Goal: Transaction & Acquisition: Purchase product/service

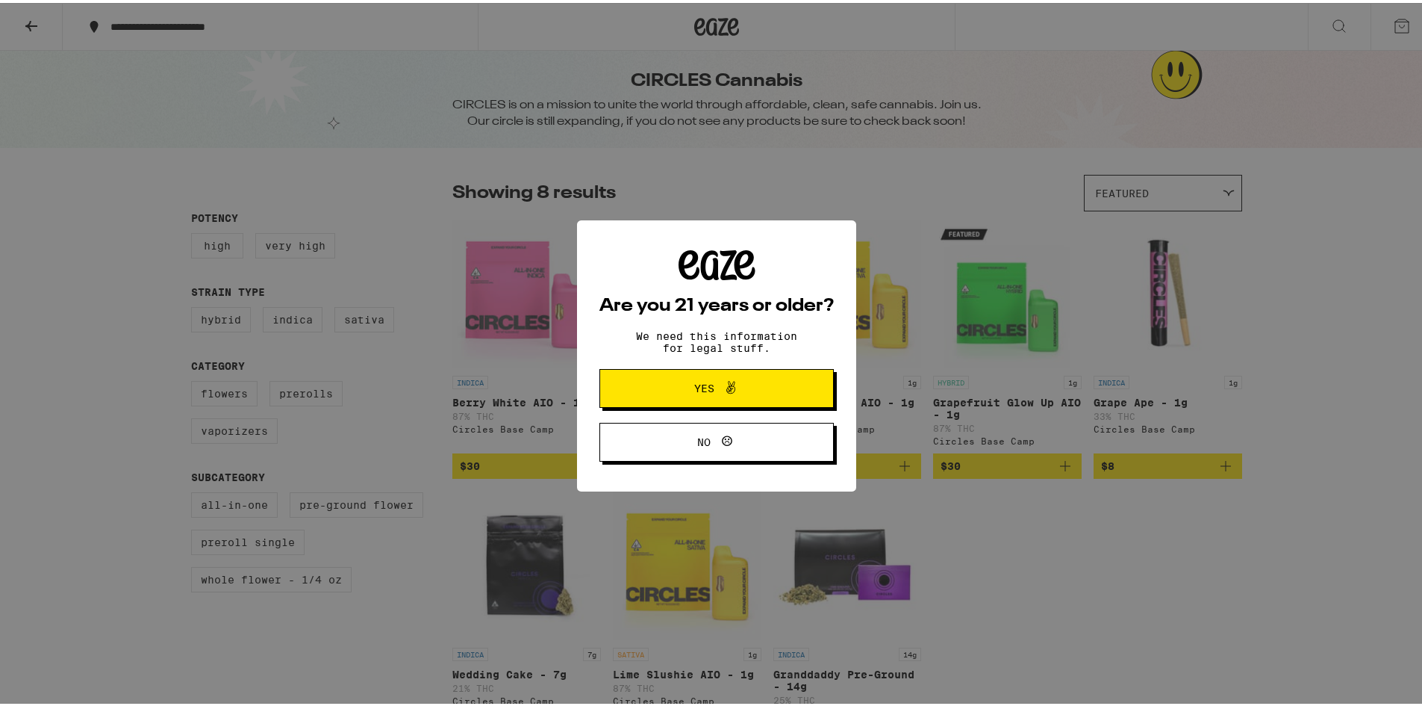
click at [701, 390] on span "Yes" at bounding box center [704, 385] width 20 height 10
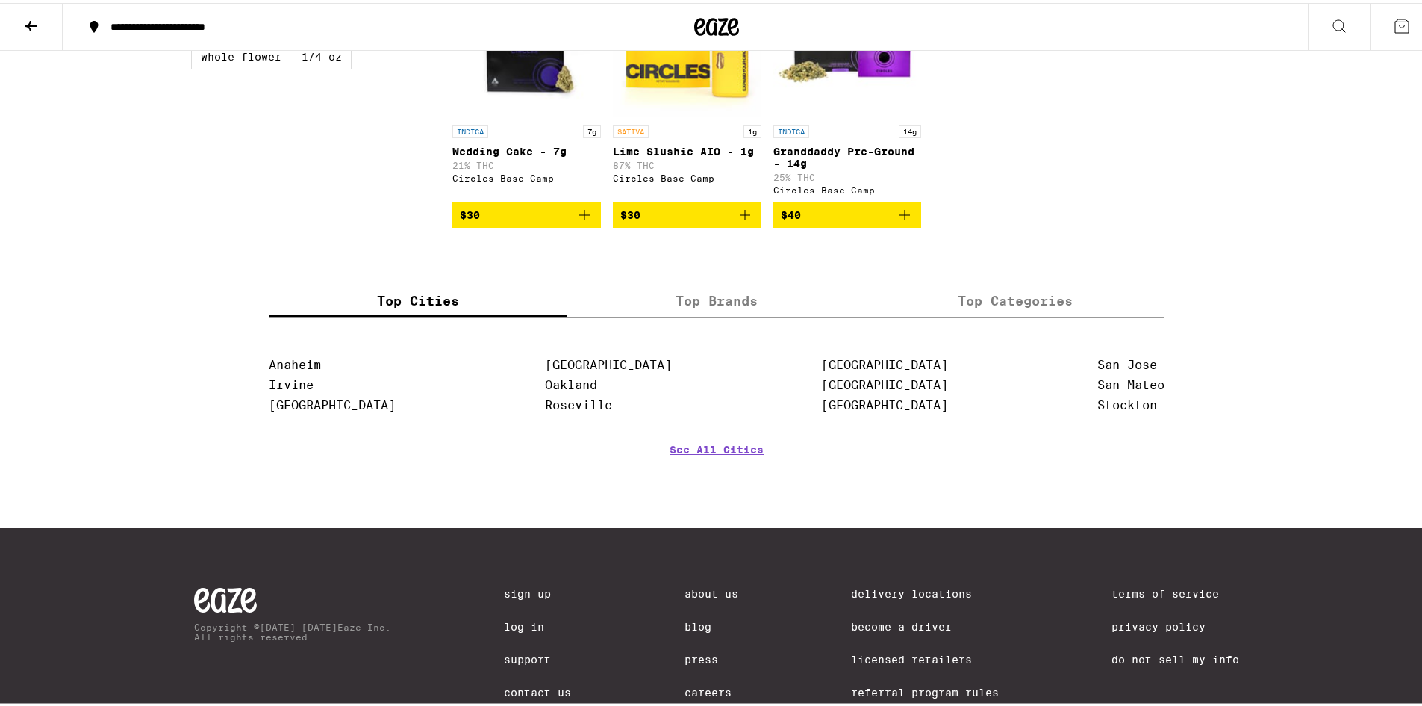
scroll to position [448, 0]
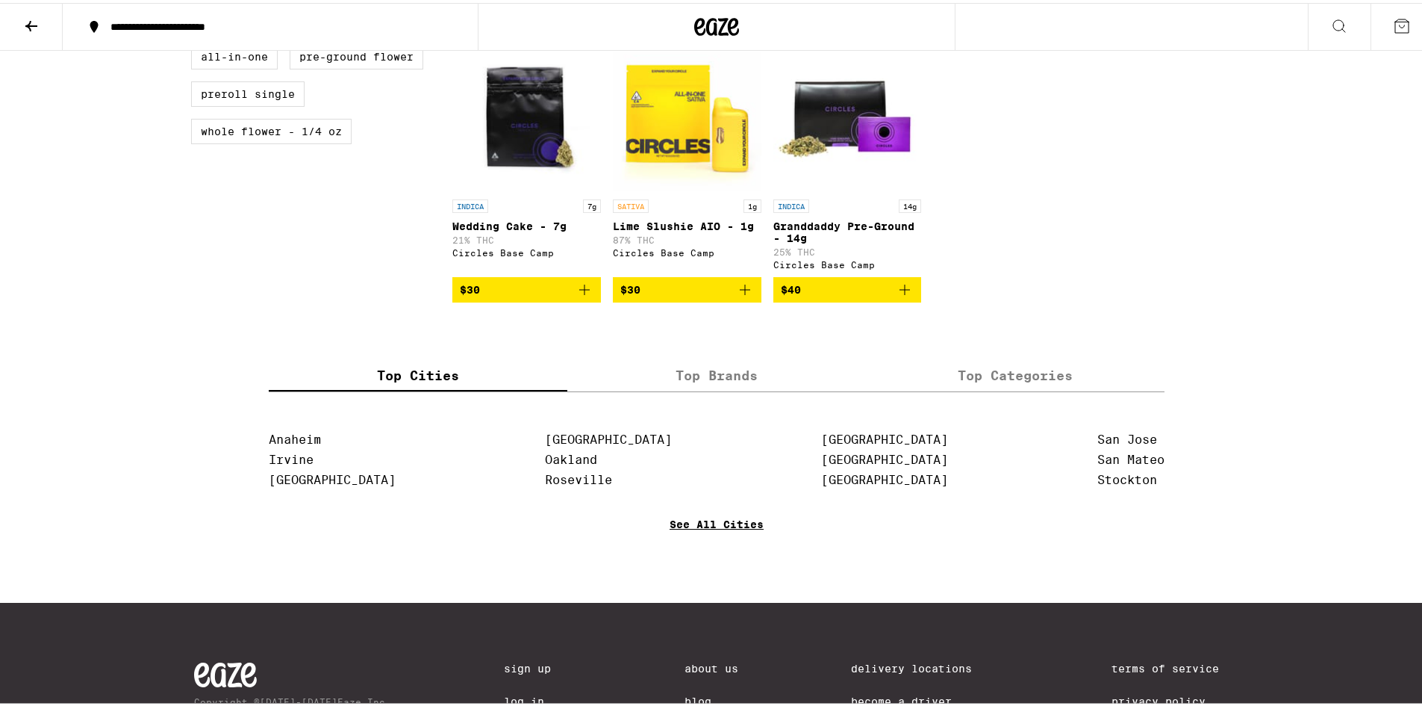
click at [712, 545] on link "See All Cities" at bounding box center [717, 542] width 94 height 55
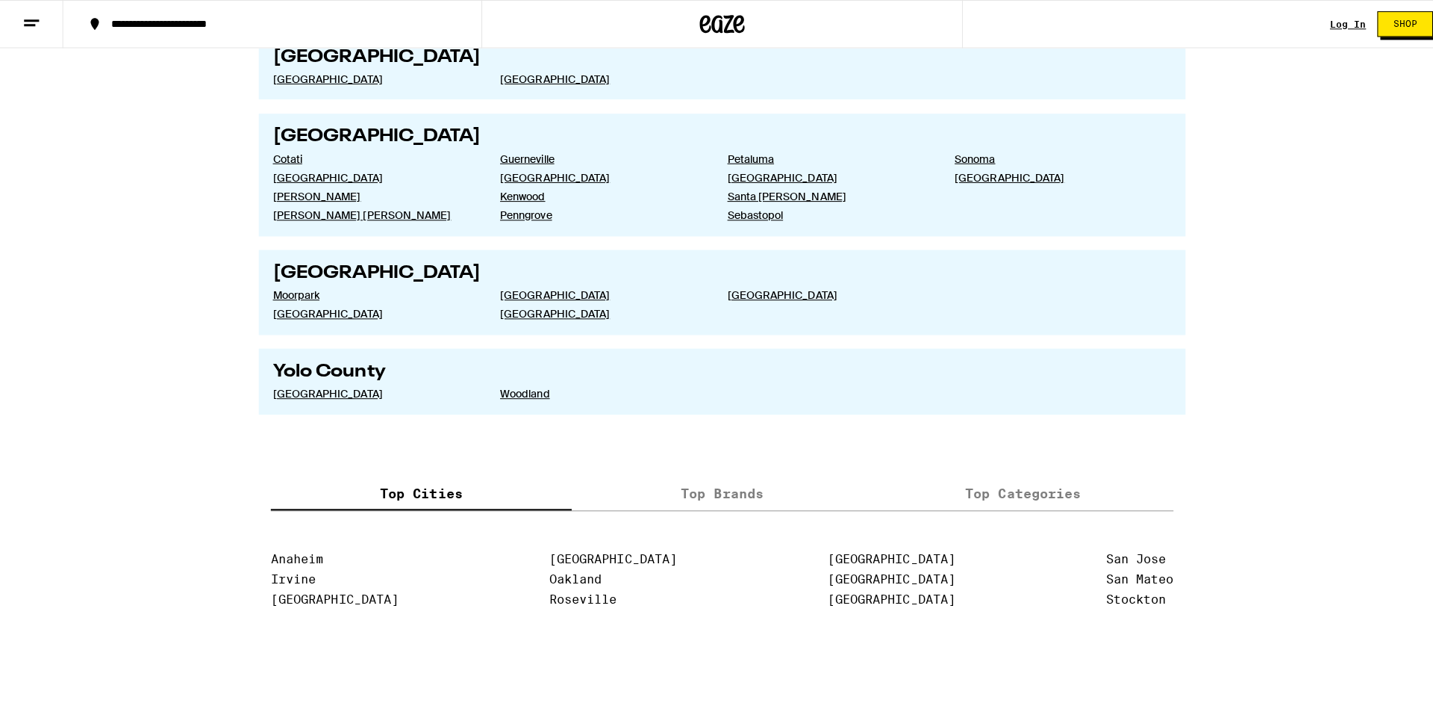
scroll to position [3018, 0]
